Goal: Task Accomplishment & Management: Manage account settings

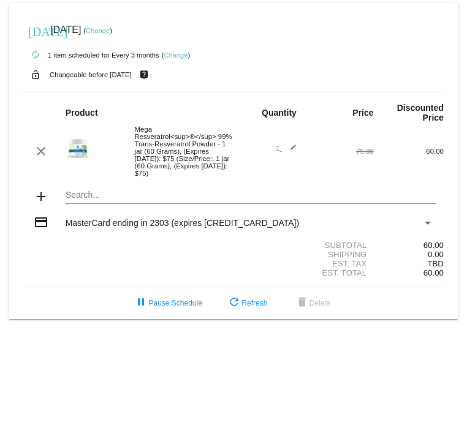
click at [176, 57] on link "Change" at bounding box center [176, 54] width 24 height 7
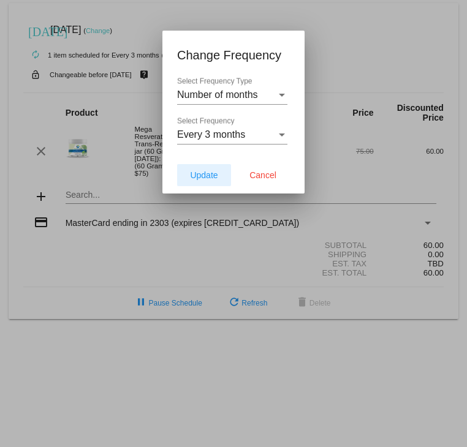
click at [203, 178] on span "Update" at bounding box center [204, 175] width 28 height 10
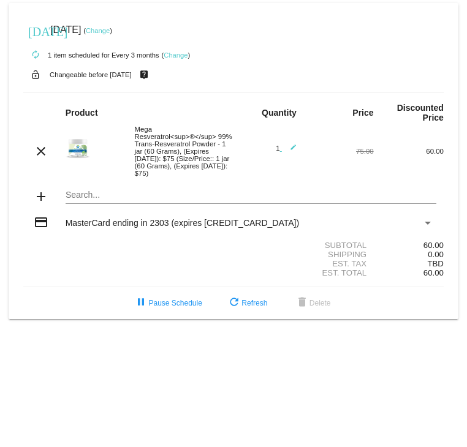
click at [110, 30] on link "Change" at bounding box center [98, 30] width 24 height 7
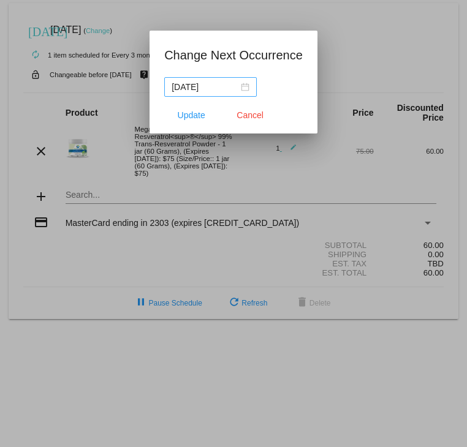
click at [244, 86] on div "[DATE]" at bounding box center [211, 86] width 78 height 13
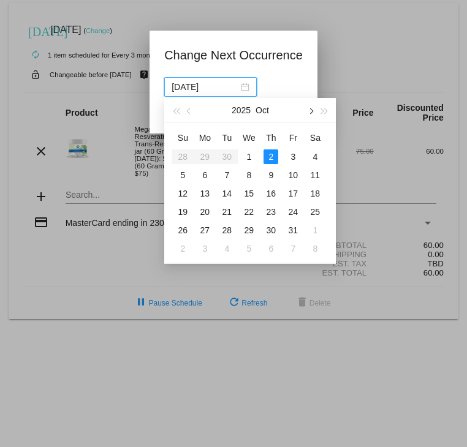
click at [309, 112] on span "button" at bounding box center [311, 111] width 6 height 6
click at [248, 176] on div "5" at bounding box center [248, 175] width 15 height 15
type input "[DATE]"
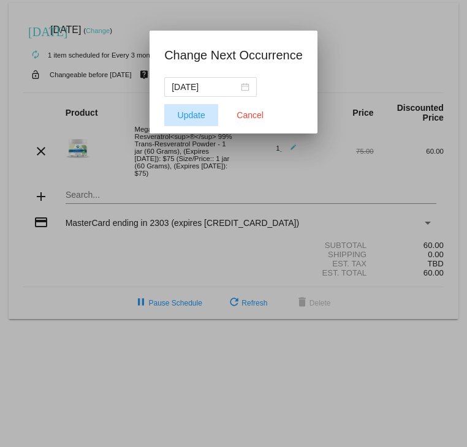
click at [193, 115] on span "Update" at bounding box center [192, 115] width 28 height 10
